Goal: Task Accomplishment & Management: Manage account settings

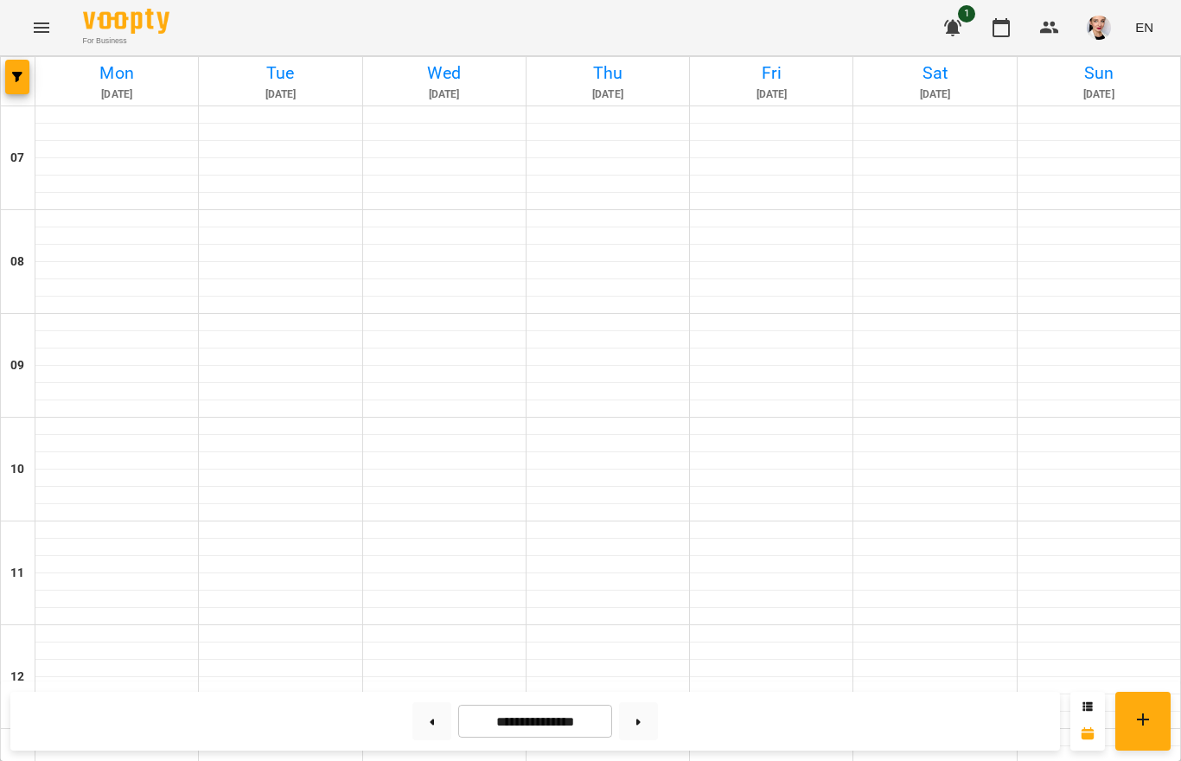
scroll to position [983, 0]
click at [444, 728] on button at bounding box center [431, 721] width 39 height 38
type input "**********"
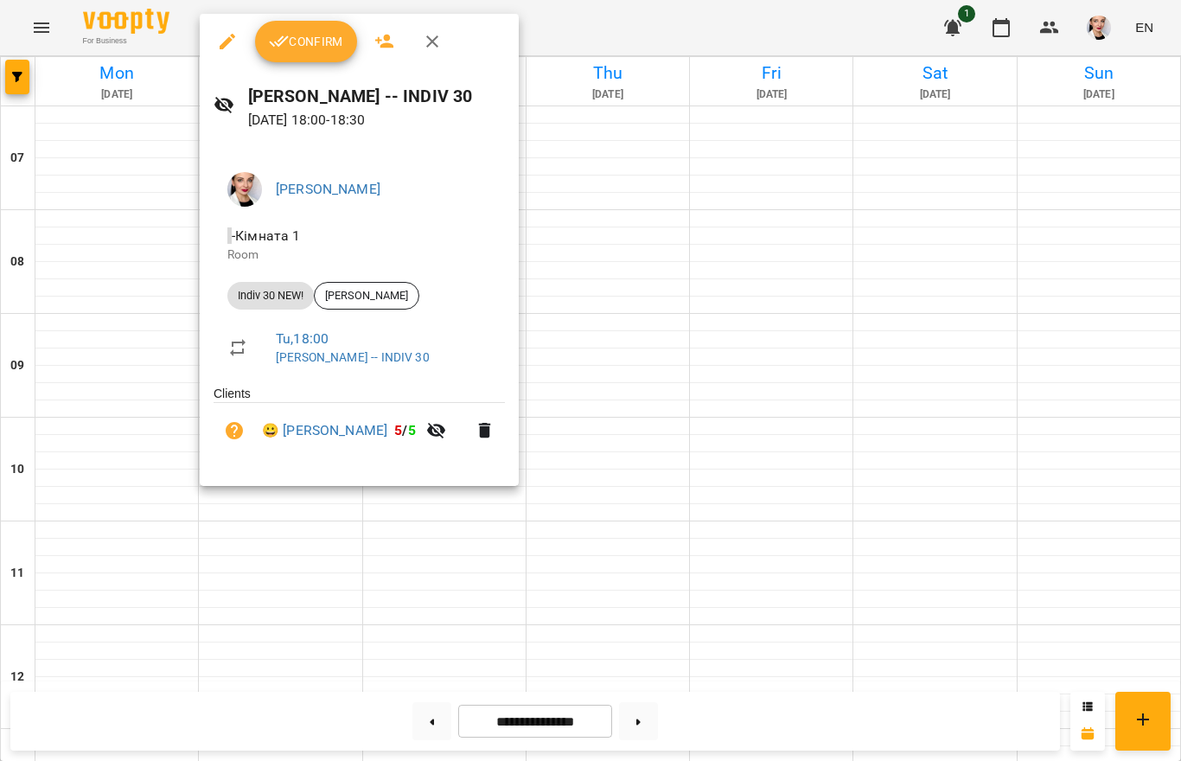
click at [288, 55] on button "Confirm" at bounding box center [306, 41] width 102 height 41
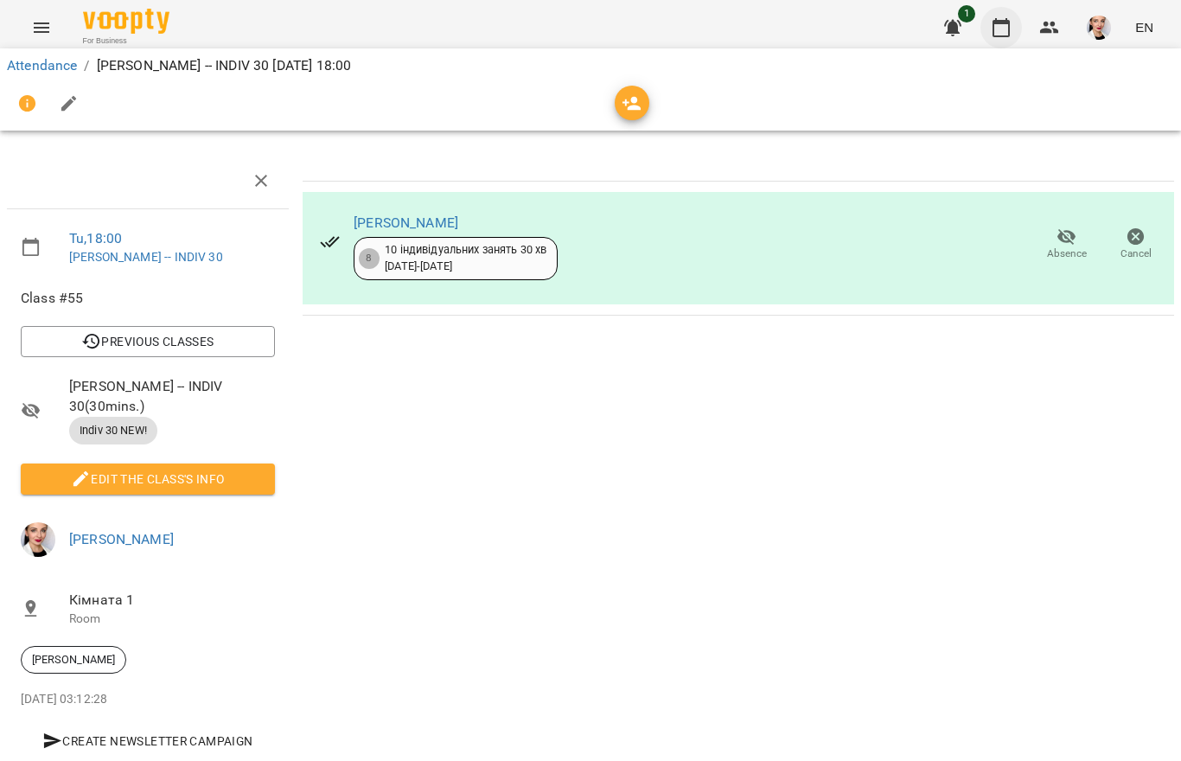
click at [1014, 35] on button "button" at bounding box center [1000, 27] width 41 height 41
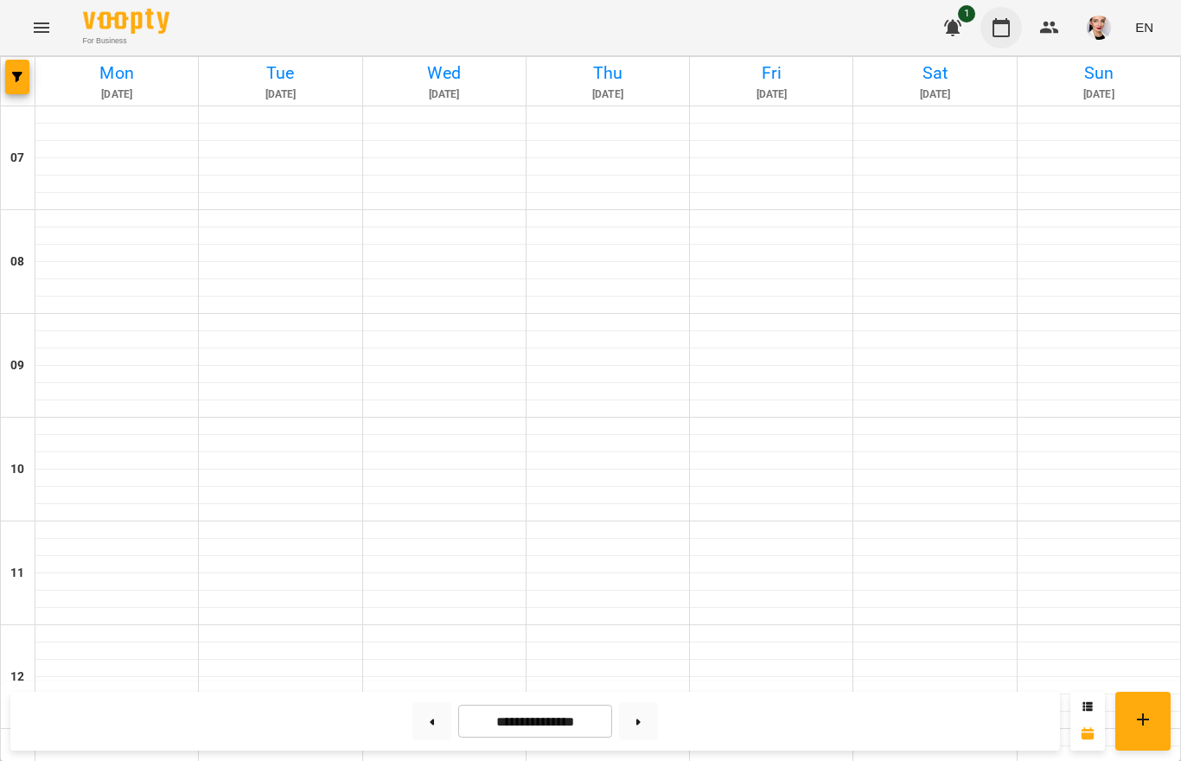
scroll to position [903, 0]
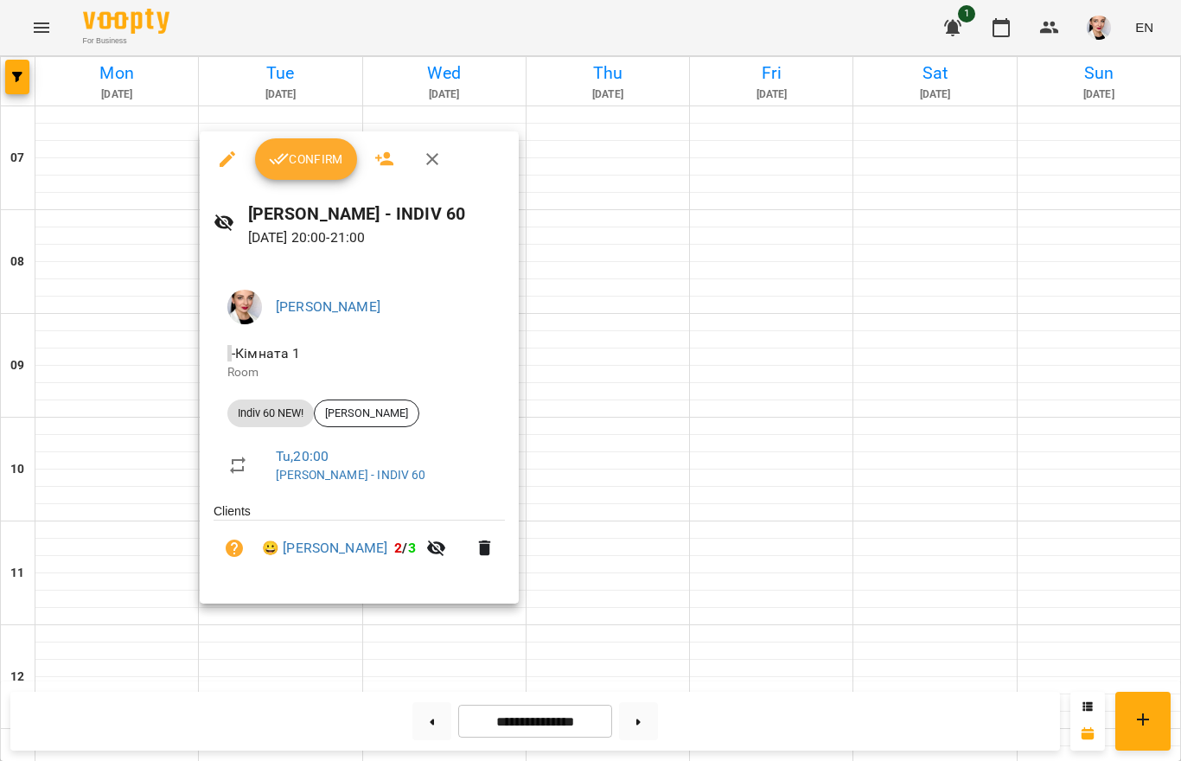
click at [294, 161] on span "Confirm" at bounding box center [306, 159] width 74 height 21
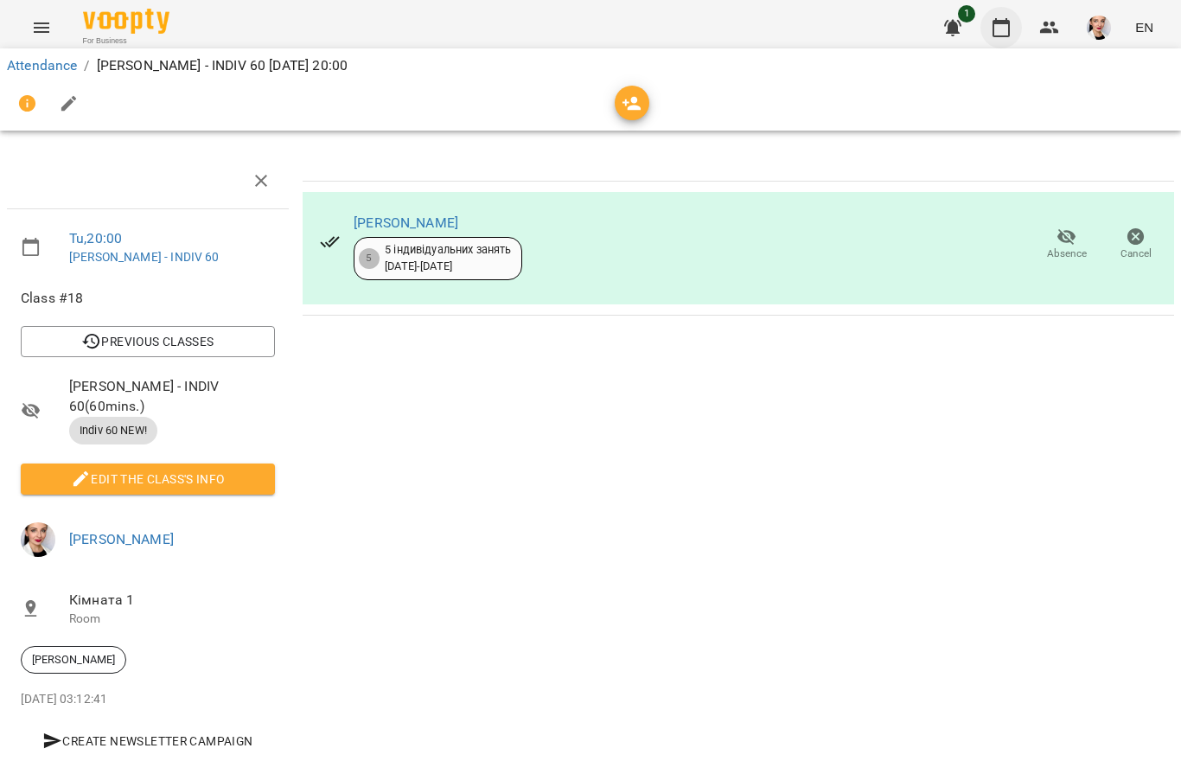
click at [993, 35] on icon "button" at bounding box center [1000, 27] width 21 height 21
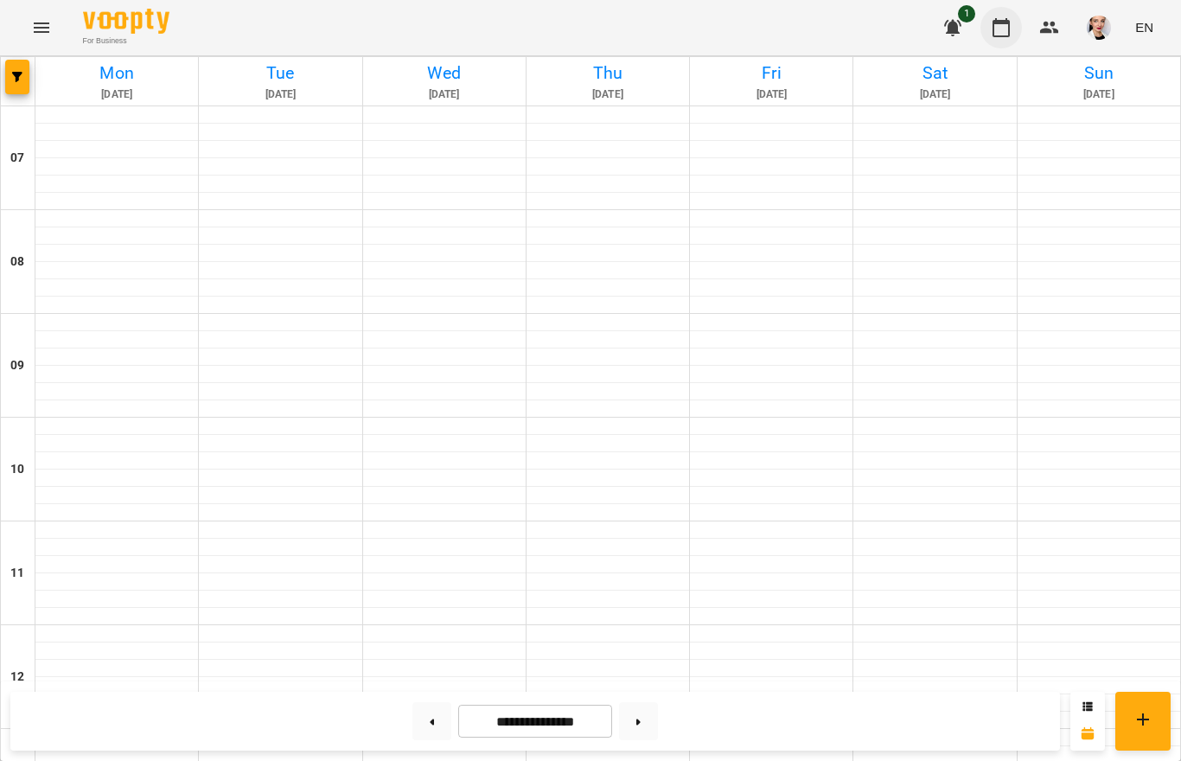
scroll to position [754, 0]
